Goal: Communication & Community: Participate in discussion

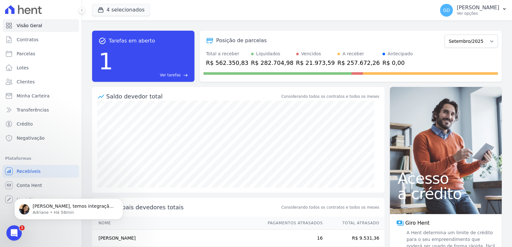
scroll to position [421, 0]
click at [67, 212] on p "Adriane • Há 1h" at bounding box center [74, 213] width 83 height 6
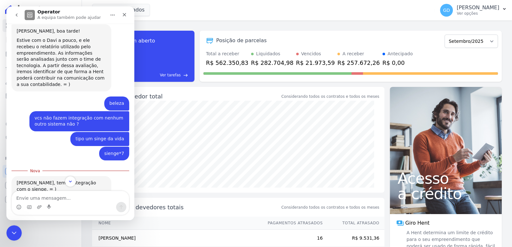
scroll to position [432, 0]
click at [86, 205] on div "Messenger da Intercom" at bounding box center [70, 207] width 117 height 10
click at [85, 194] on textarea "Envie uma mensagem..." at bounding box center [70, 196] width 117 height 11
click at [83, 202] on div "Messenger da Intercom" at bounding box center [70, 207] width 117 height 10
click at [81, 196] on textarea "Envie uma mensagem..." at bounding box center [70, 196] width 117 height 11
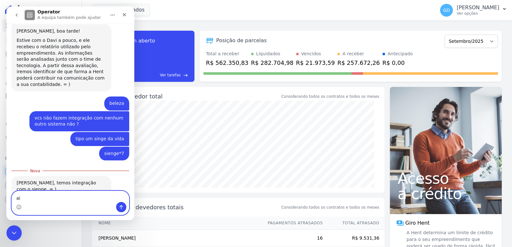
type textarea "a"
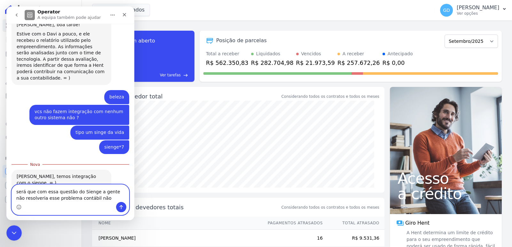
type textarea "será que com essa questão do Sienge a gente não resolveria esse problema contáb…"
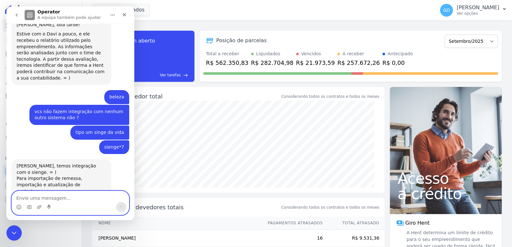
scroll to position [453, 0]
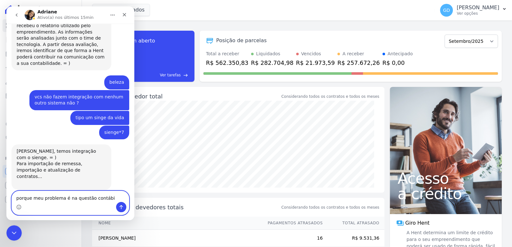
type textarea "porque meu problema é na questão contábil"
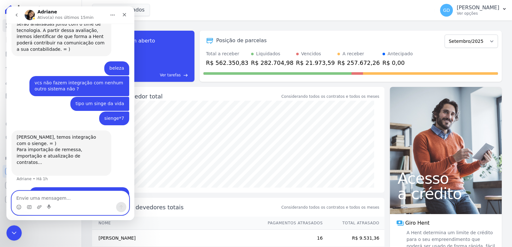
scroll to position [467, 0]
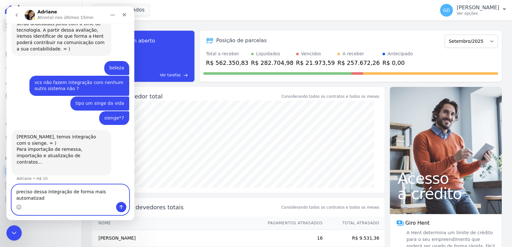
type textarea "preciso dessa integração de forma mais automatizada"
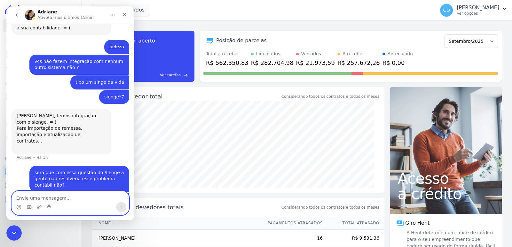
scroll to position [488, 0]
type textarea "o"
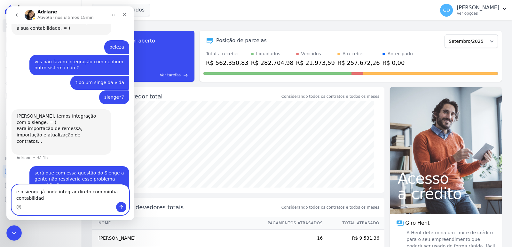
type textarea "e o sienge já pode integrar direto com minha contabilidade"
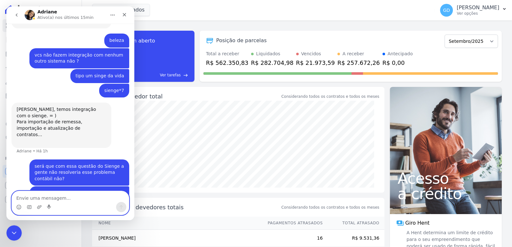
scroll to position [509, 0]
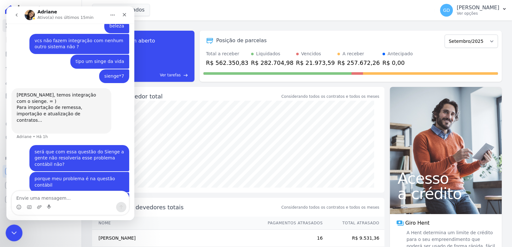
click at [20, 233] on div "Fechar mensagem da Intercom" at bounding box center [12, 232] width 15 height 15
